Goal: Transaction & Acquisition: Purchase product/service

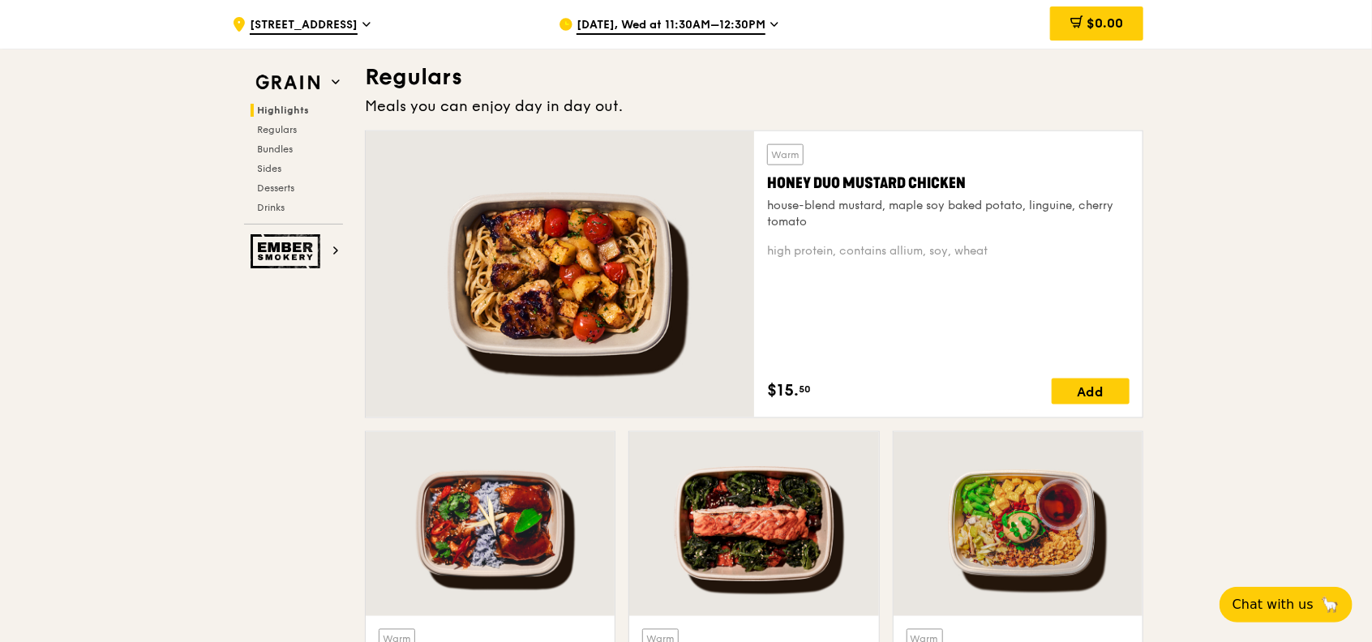
scroll to position [1081, 0]
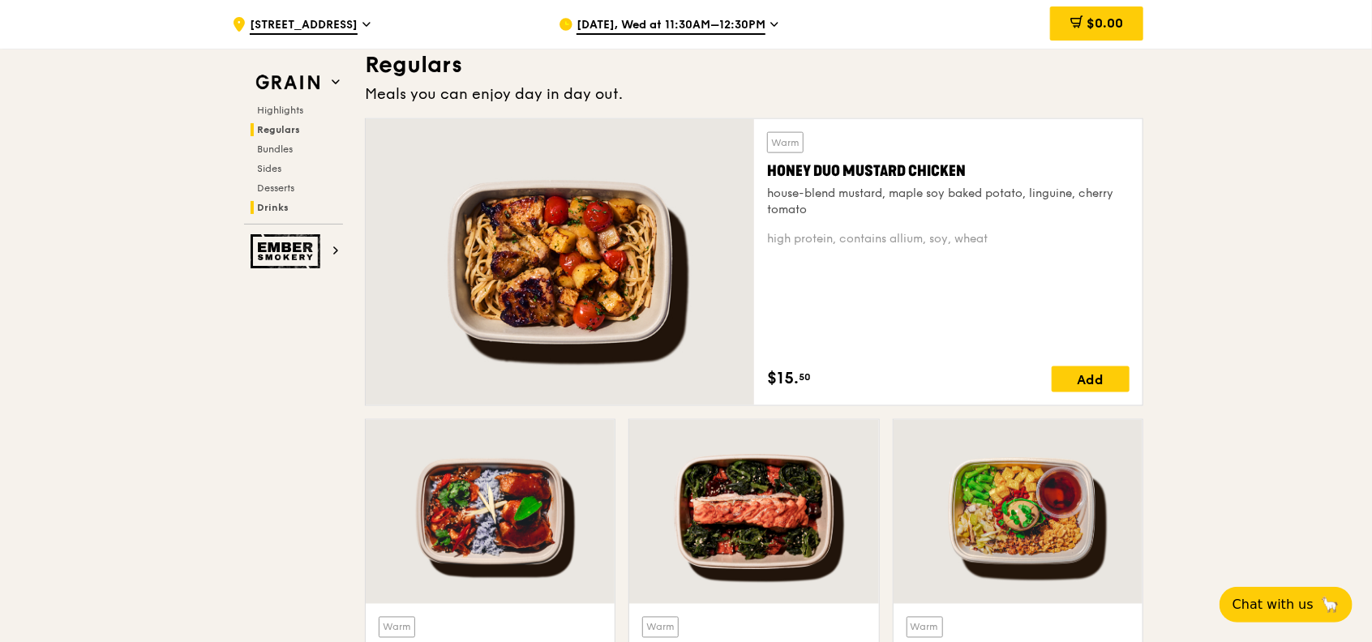
click at [270, 208] on span "Drinks" at bounding box center [273, 207] width 32 height 11
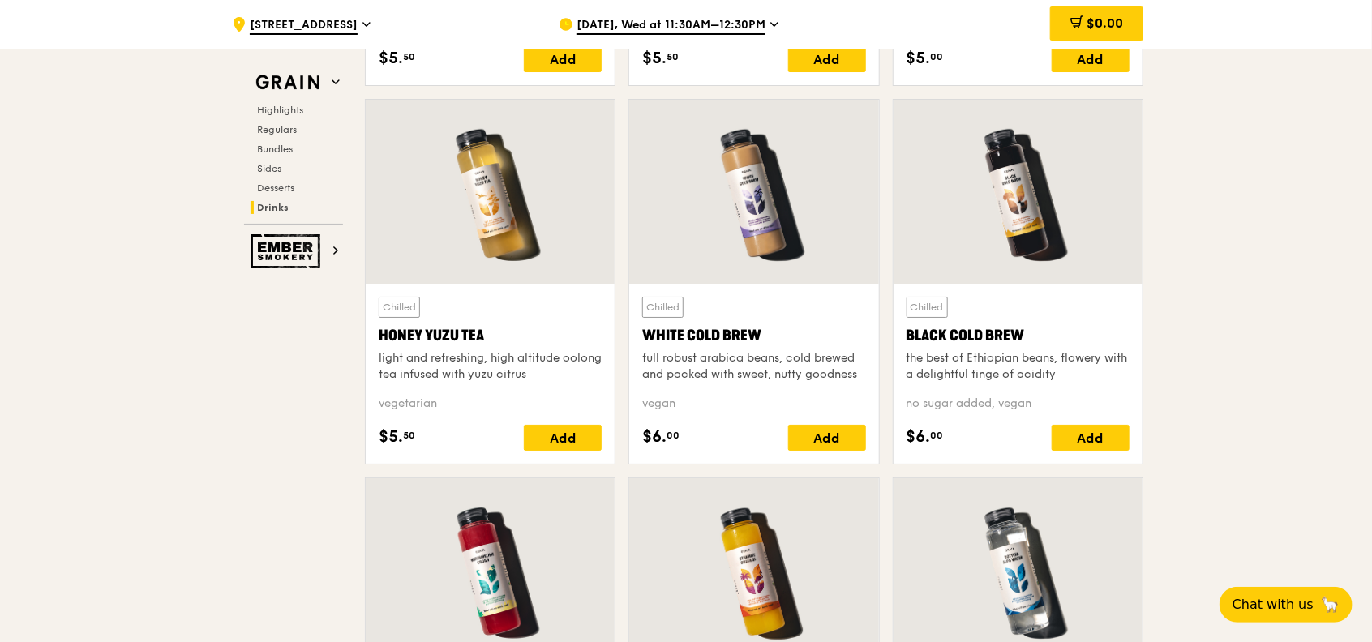
scroll to position [5932, 0]
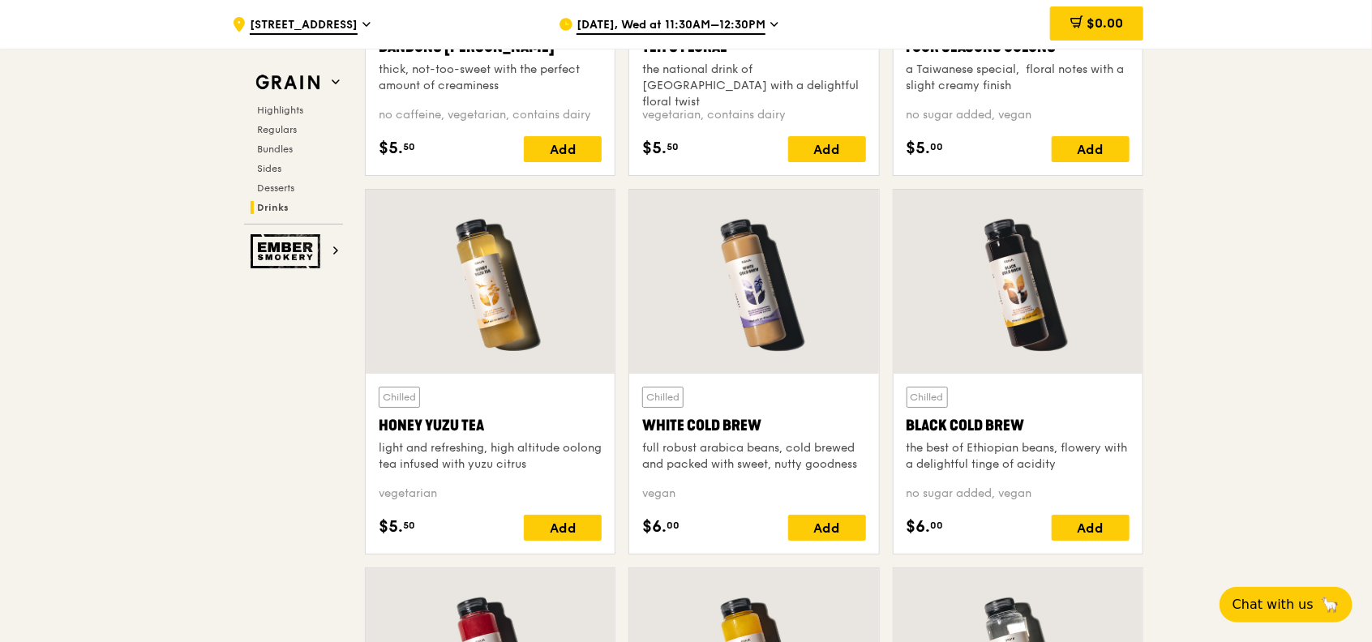
click at [743, 309] on div at bounding box center [753, 282] width 249 height 184
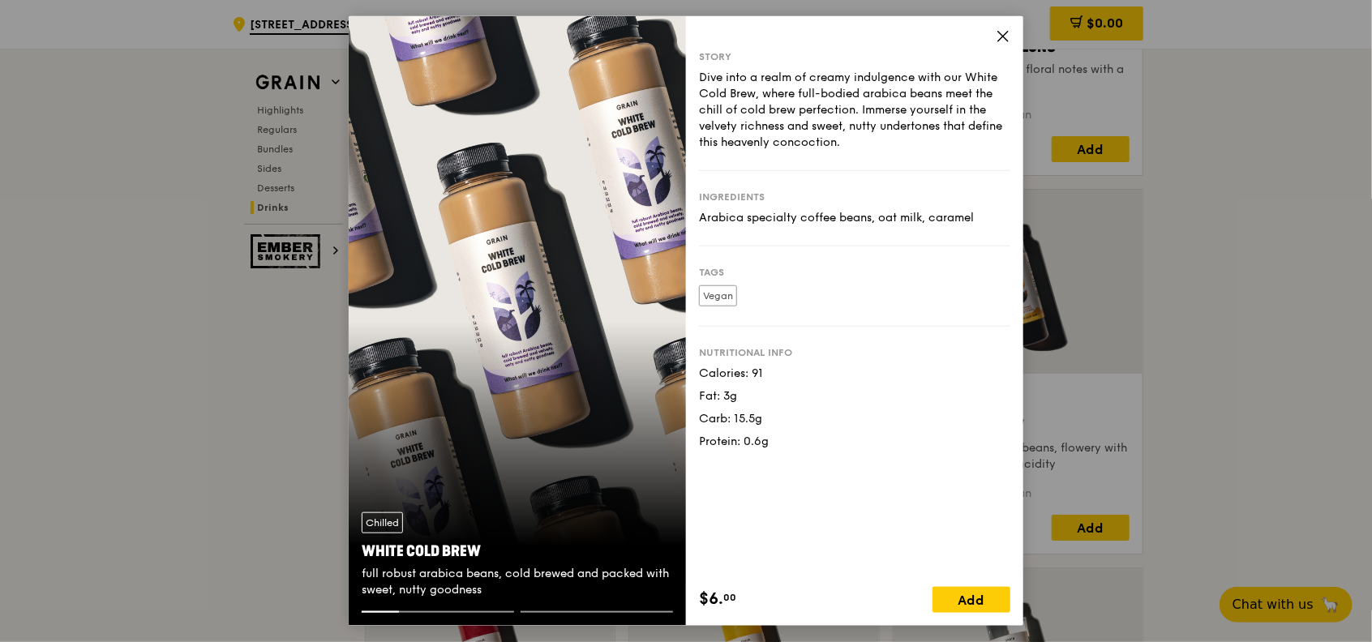
scroll to position [5824, 0]
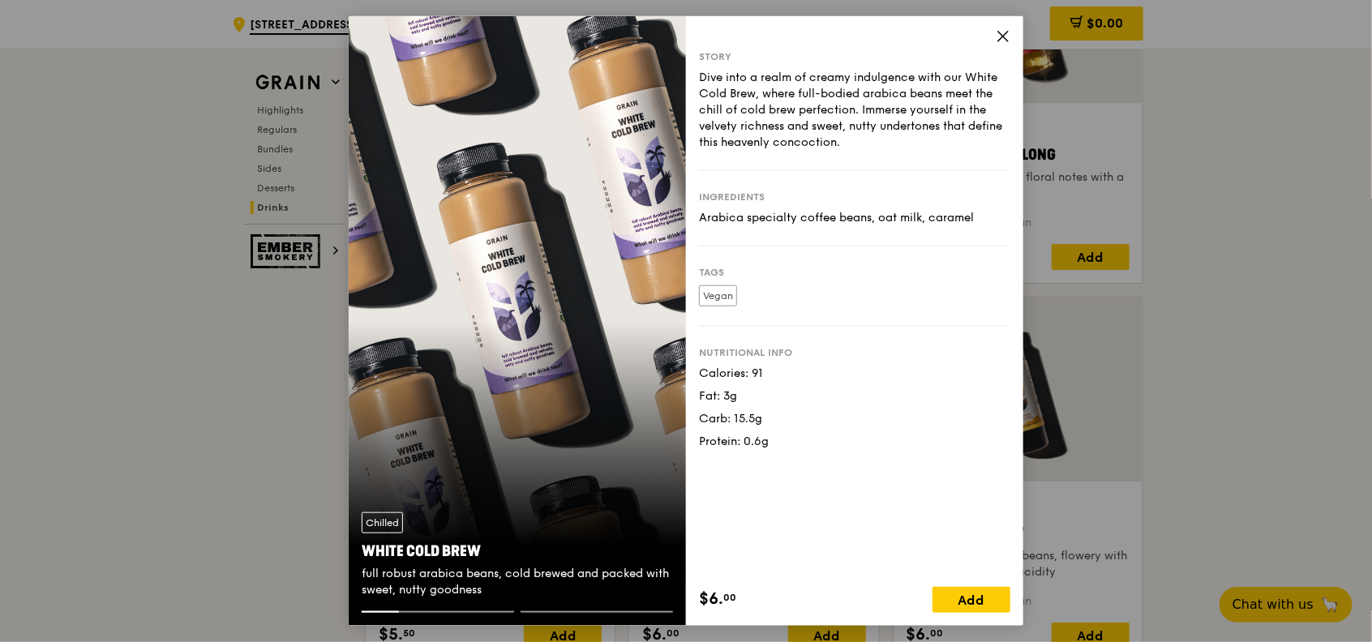
click at [657, 316] on div "Chilled White Cold Brew full robust arabica beans, cold brewed and packed with …" at bounding box center [517, 321] width 337 height 610
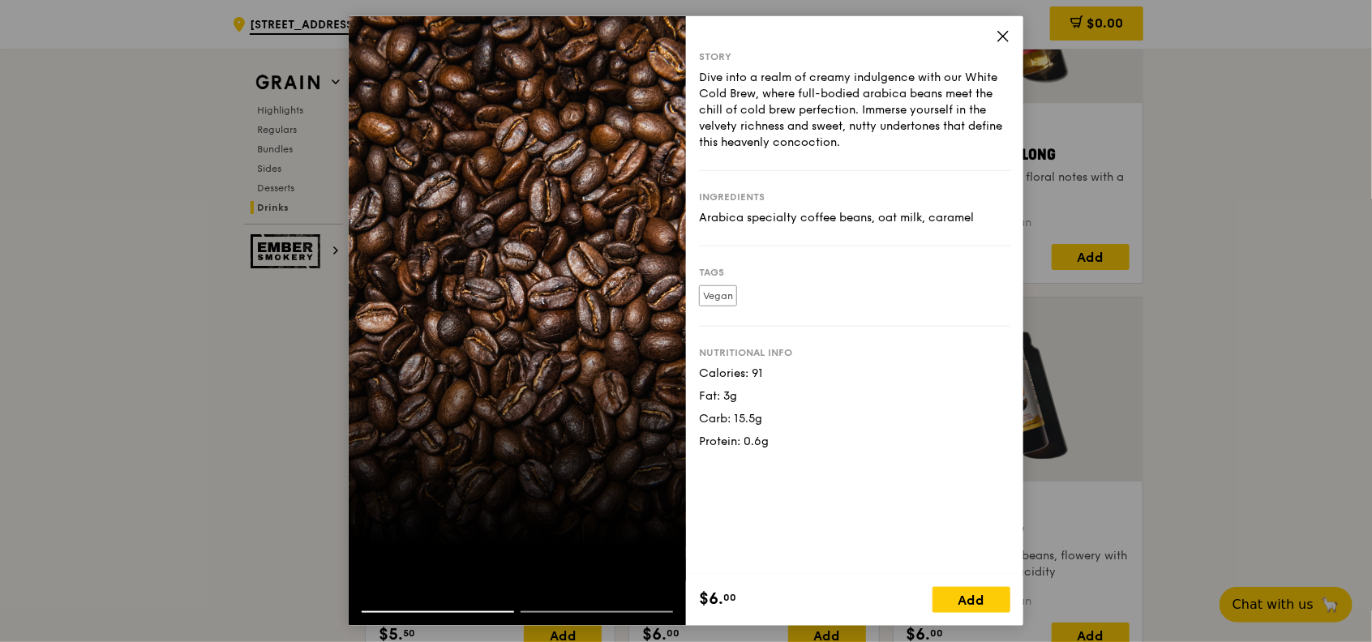
click at [657, 316] on div at bounding box center [517, 321] width 337 height 610
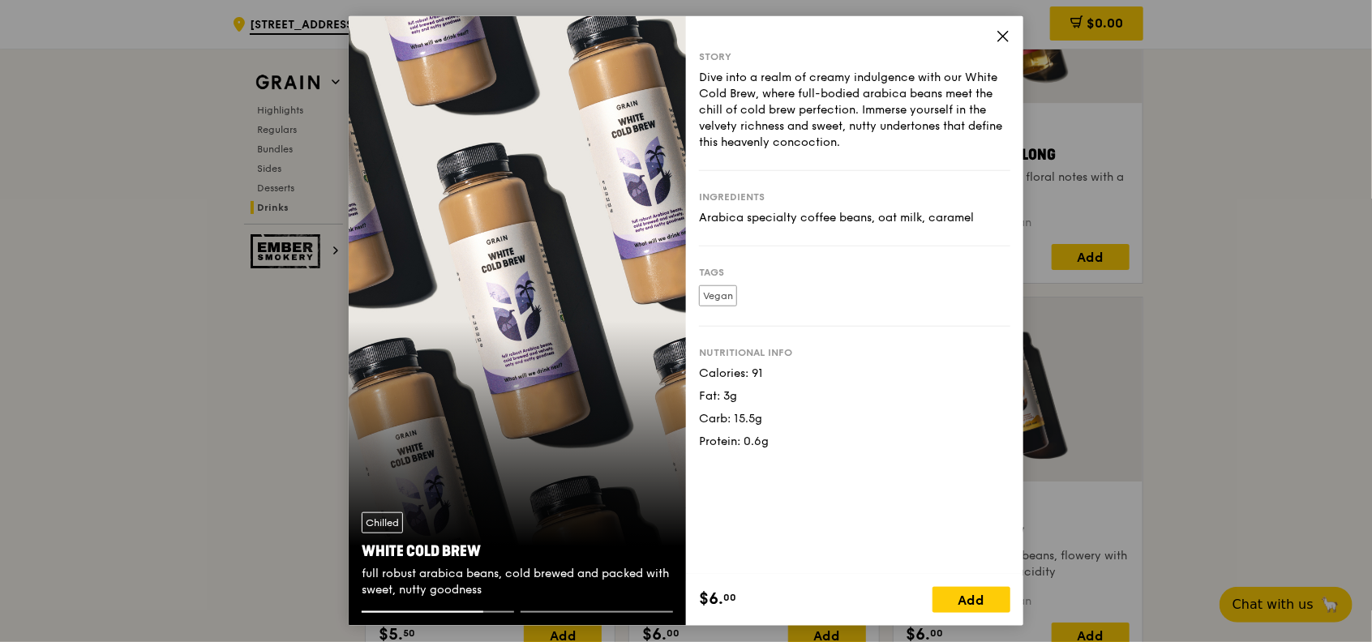
click at [1001, 32] on icon at bounding box center [1003, 36] width 15 height 15
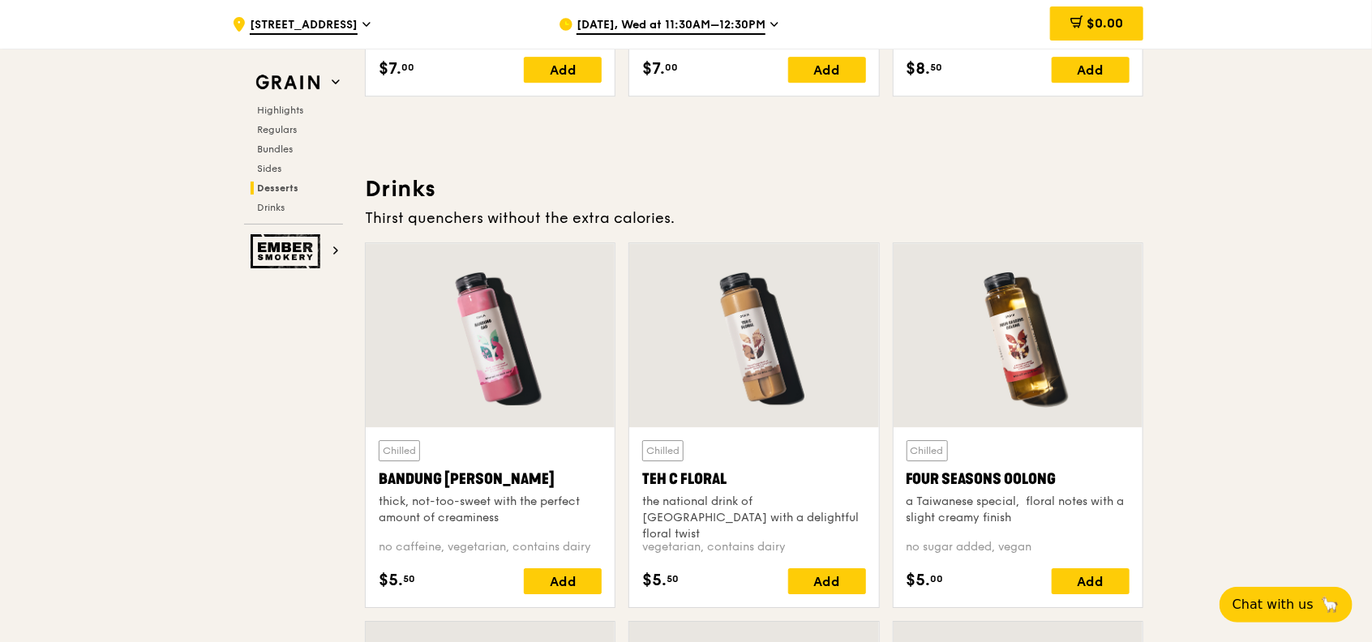
scroll to position [5608, 0]
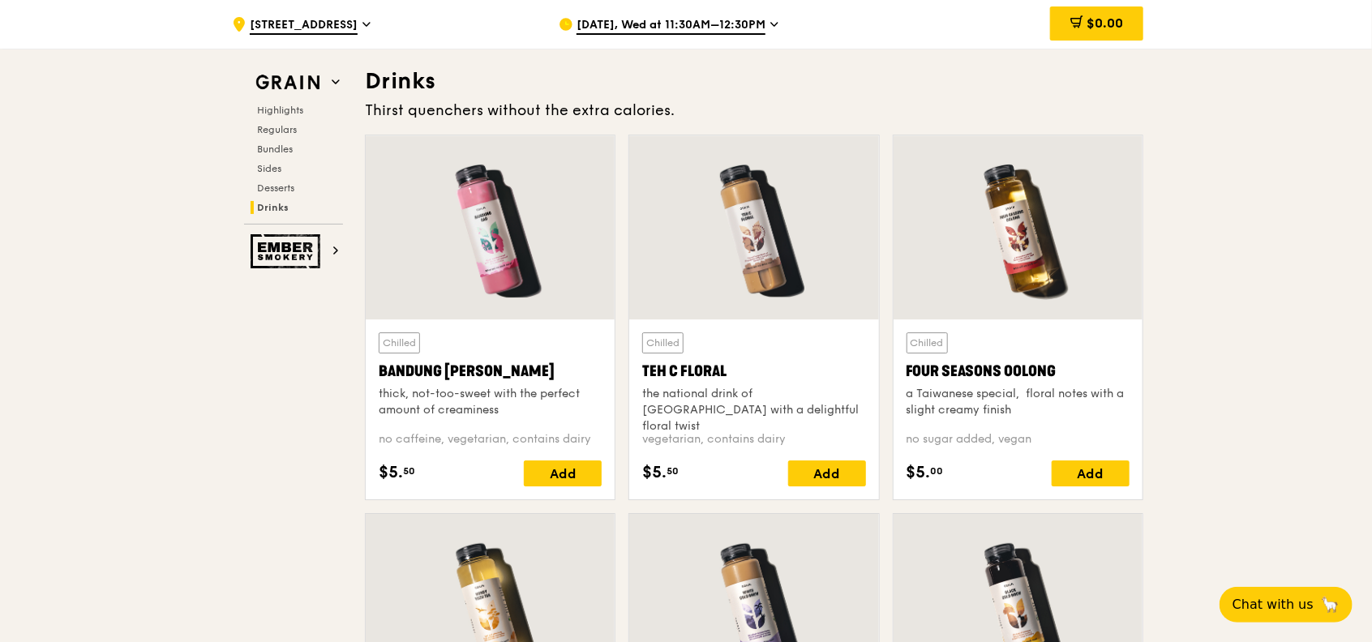
click at [727, 199] on div at bounding box center [753, 227] width 249 height 184
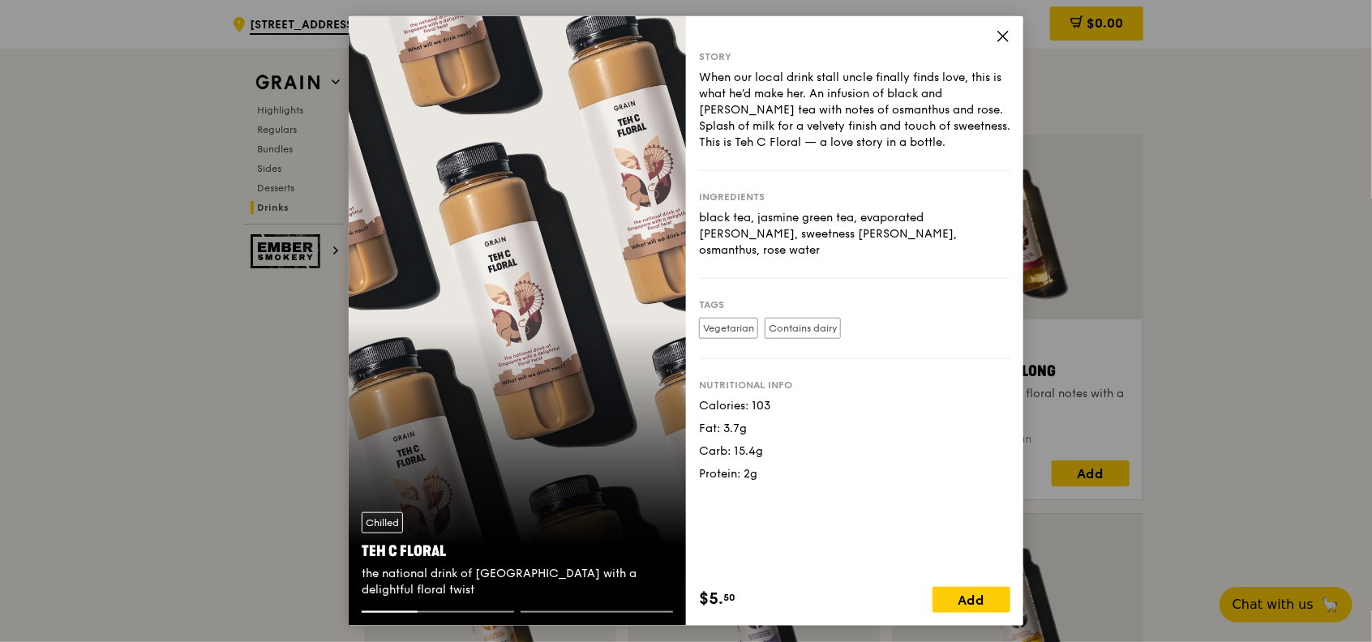
click at [997, 34] on icon at bounding box center [1003, 36] width 15 height 15
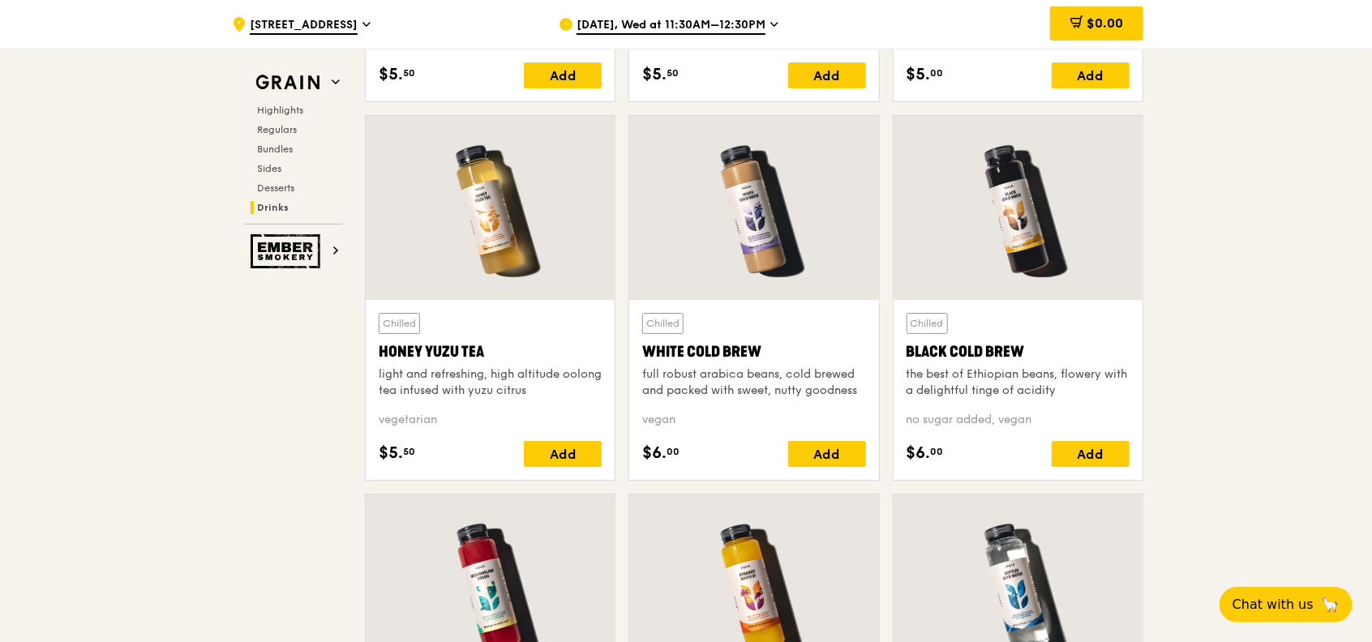
scroll to position [6040, 0]
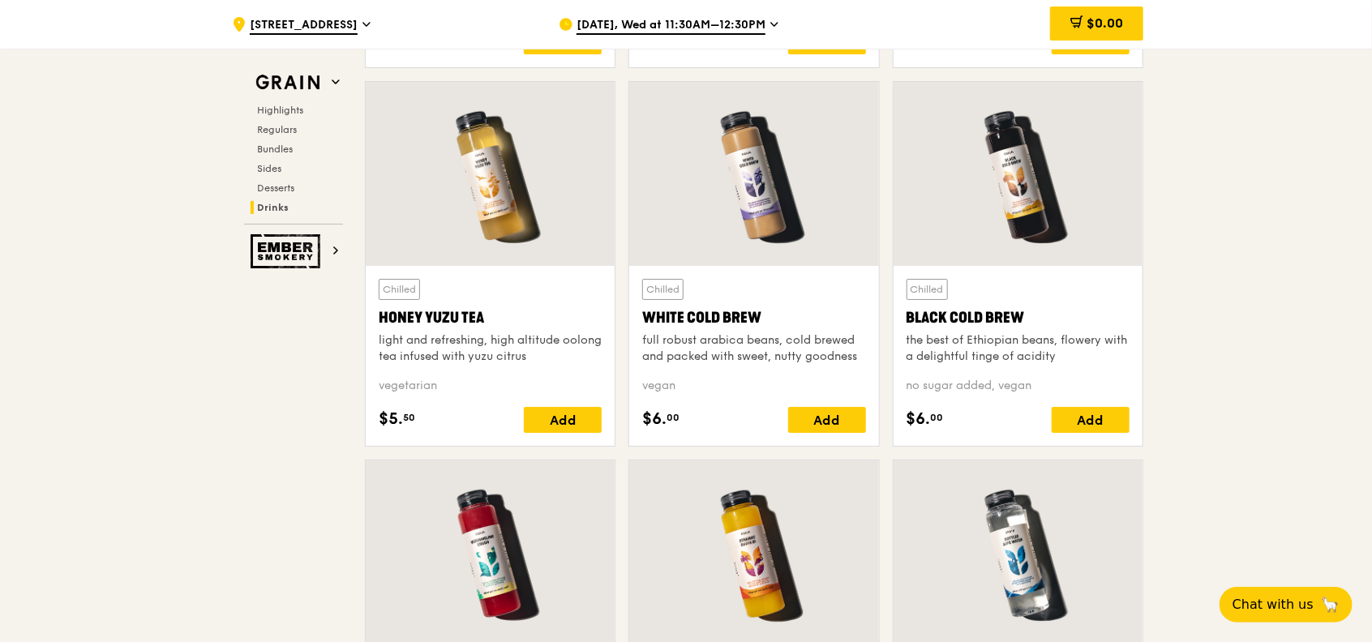
click at [757, 153] on div at bounding box center [753, 174] width 249 height 184
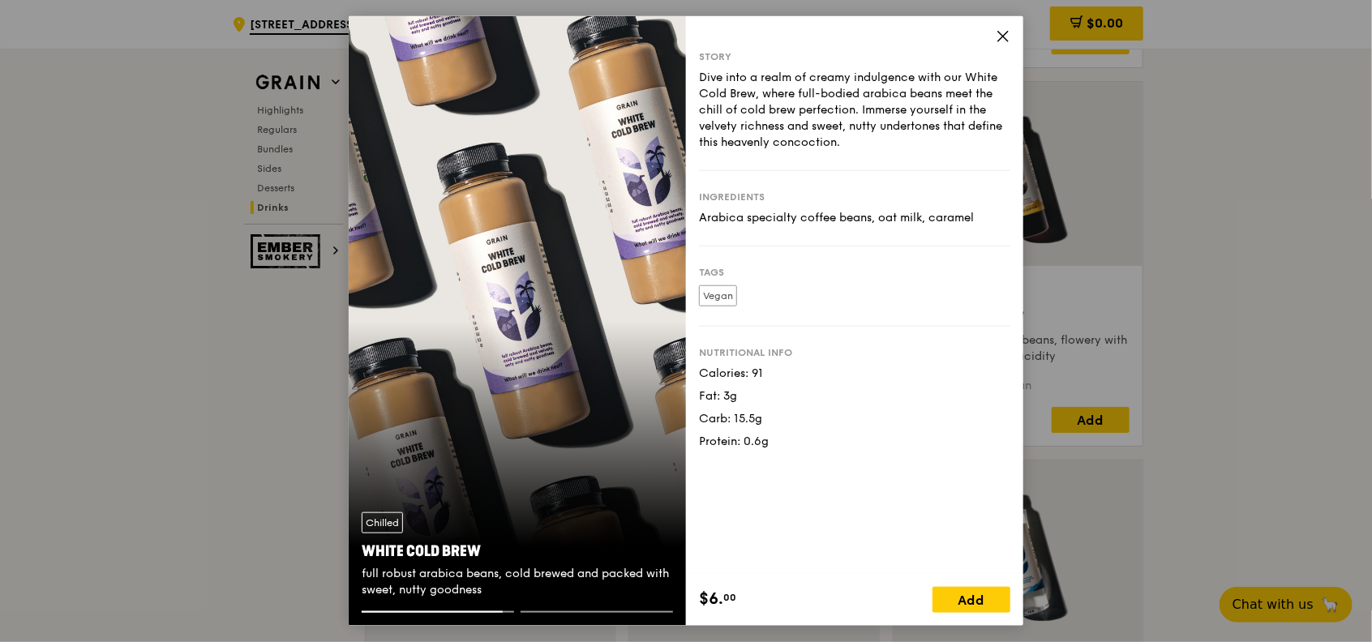
click at [1000, 36] on icon at bounding box center [1003, 36] width 15 height 15
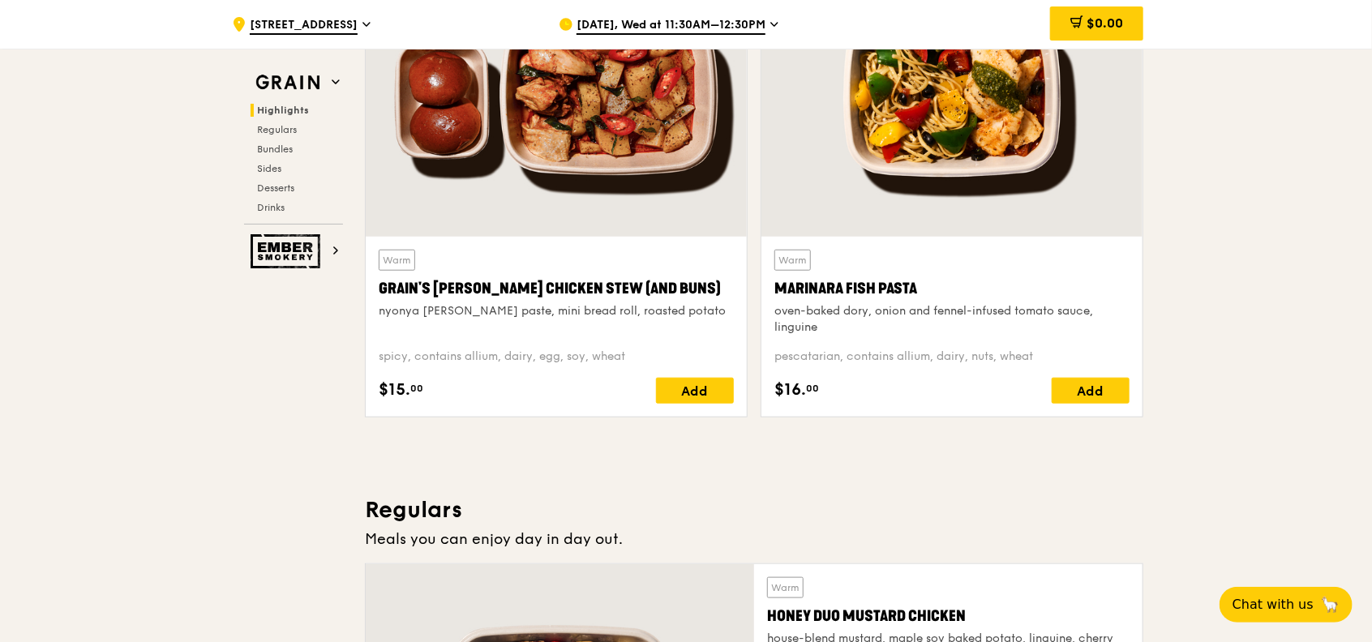
scroll to position [960, 0]
